Goal: Information Seeking & Learning: Learn about a topic

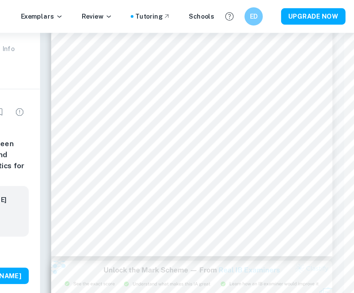
scroll to position [4164, 9]
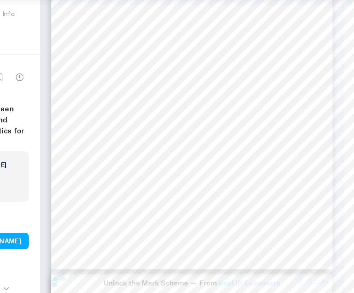
click at [244, 147] on div at bounding box center [257, 145] width 188 height 9
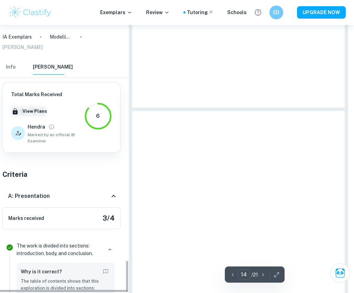
scroll to position [1826, 0]
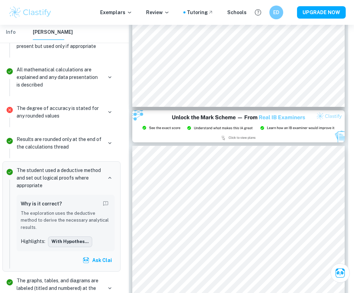
click at [62, 237] on button "With hypothes..." at bounding box center [70, 242] width 44 height 10
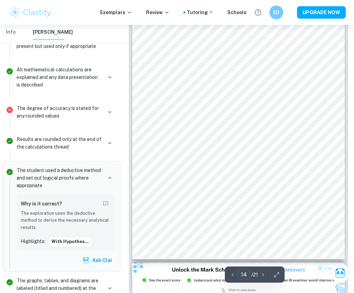
scroll to position [4011, 6]
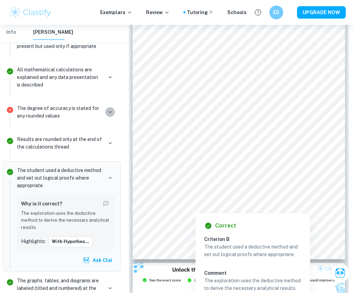
click at [109, 109] on icon "button" at bounding box center [110, 112] width 6 height 6
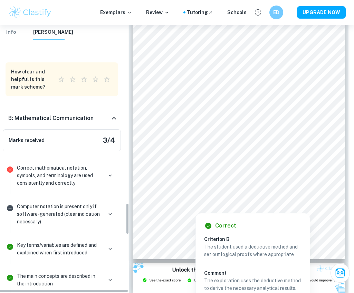
scroll to position [1510, 0]
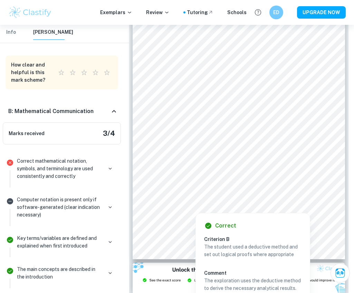
click at [94, 157] on p "Correct mathematical notation, symbols, and terminology are used consistently a…" at bounding box center [60, 168] width 86 height 23
click at [82, 157] on p "Correct mathematical notation, symbols, and terminology are used consistently a…" at bounding box center [60, 168] width 86 height 23
click at [112, 166] on icon "button" at bounding box center [110, 169] width 6 height 6
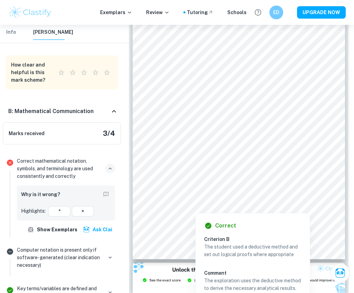
click at [80, 157] on p "Correct mathematical notation, symbols, and terminology are used consistently a…" at bounding box center [60, 168] width 86 height 23
click at [14, 155] on div "Correct mathematical notation, symbols, and terminology are used consistently a…" at bounding box center [66, 196] width 104 height 83
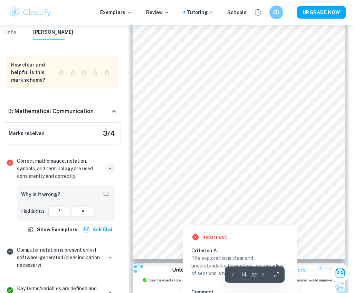
click at [168, 219] on div at bounding box center [182, 220] width 60 height 5
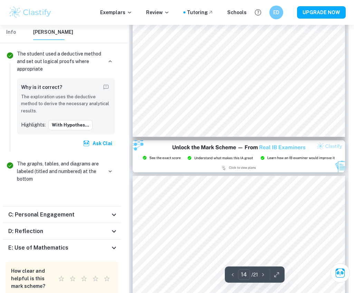
scroll to position [4142, 6]
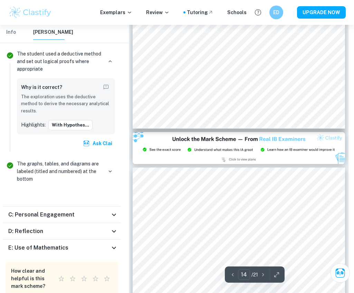
click at [76, 211] on div "C: Personal Engagement" at bounding box center [58, 215] width 101 height 8
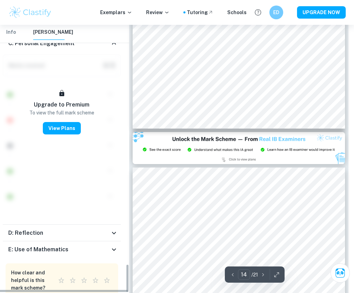
scroll to position [2230, 0]
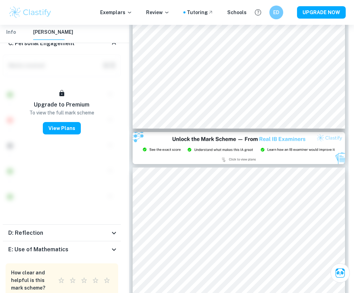
click at [70, 229] on div "D: Reflection" at bounding box center [58, 233] width 101 height 8
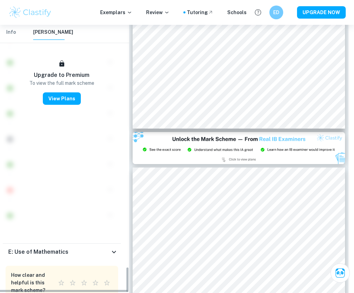
click at [68, 248] on div "E: Use of Mathematics" at bounding box center [58, 252] width 101 height 8
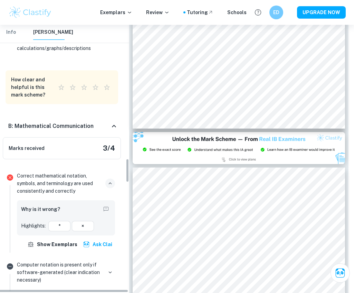
scroll to position [1494, 0]
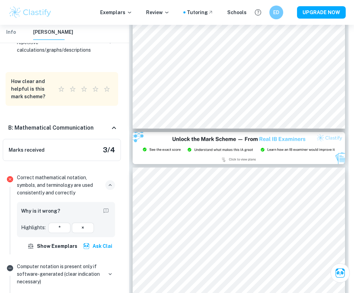
click at [114, 124] on icon at bounding box center [114, 128] width 8 height 8
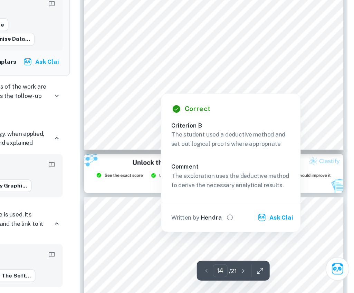
scroll to position [4097, 6]
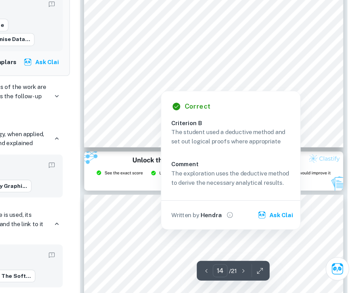
click at [173, 200] on img at bounding box center [239, 193] width 212 height 32
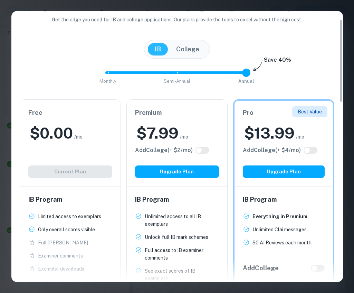
scroll to position [0, 0]
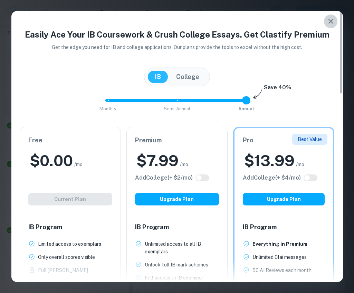
click at [276, 20] on icon "button" at bounding box center [331, 21] width 8 height 8
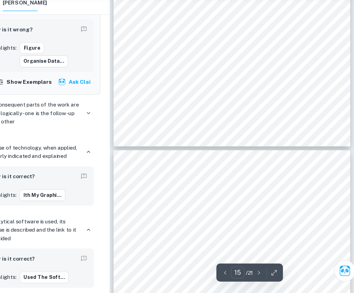
scroll to position [4451, 6]
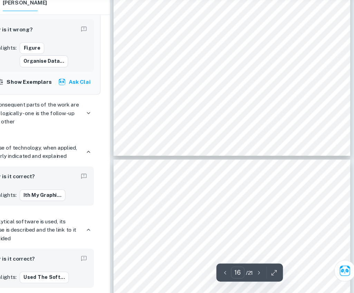
type input "17"
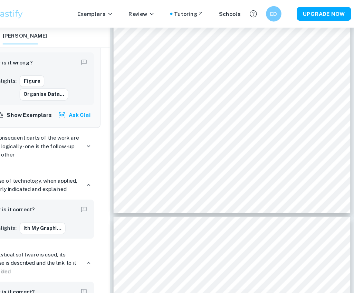
scroll to position [5023, 6]
